Goal: Task Accomplishment & Management: Use online tool/utility

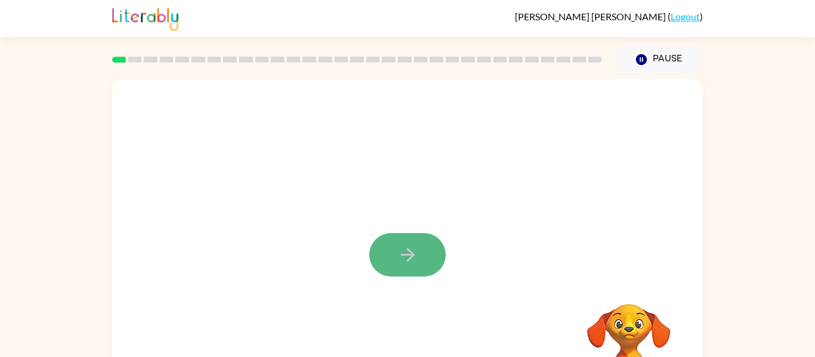
click at [408, 243] on button "button" at bounding box center [407, 255] width 76 height 44
click at [413, 217] on div at bounding box center [379, 227] width 510 height 43
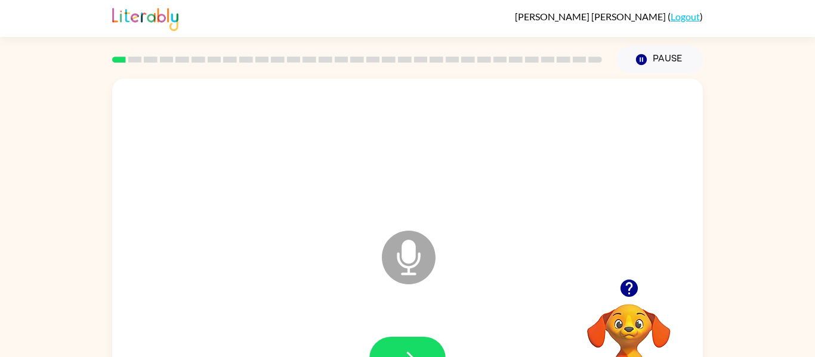
click at [409, 267] on icon "Microphone The Microphone is here when it is your turn to talk" at bounding box center [468, 272] width 179 height 89
click at [412, 351] on icon "button" at bounding box center [407, 358] width 21 height 21
click at [411, 229] on icon "Microphone The Microphone is here when it is your turn to talk" at bounding box center [468, 272] width 179 height 89
click at [415, 252] on icon at bounding box center [409, 258] width 54 height 54
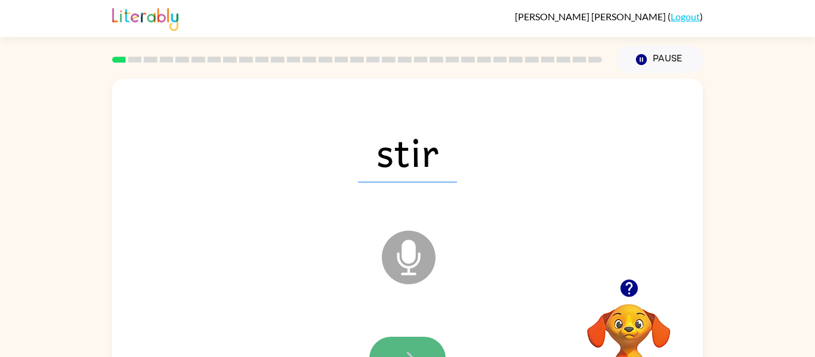
click at [410, 340] on button "button" at bounding box center [407, 359] width 76 height 44
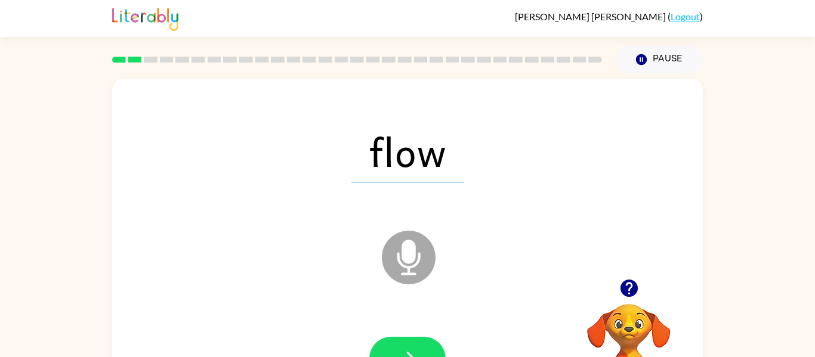
click at [415, 258] on icon "Microphone The Microphone is here when it is your turn to talk" at bounding box center [468, 272] width 179 height 89
click at [424, 341] on button "button" at bounding box center [407, 359] width 76 height 44
